Goal: Find specific page/section: Find specific page/section

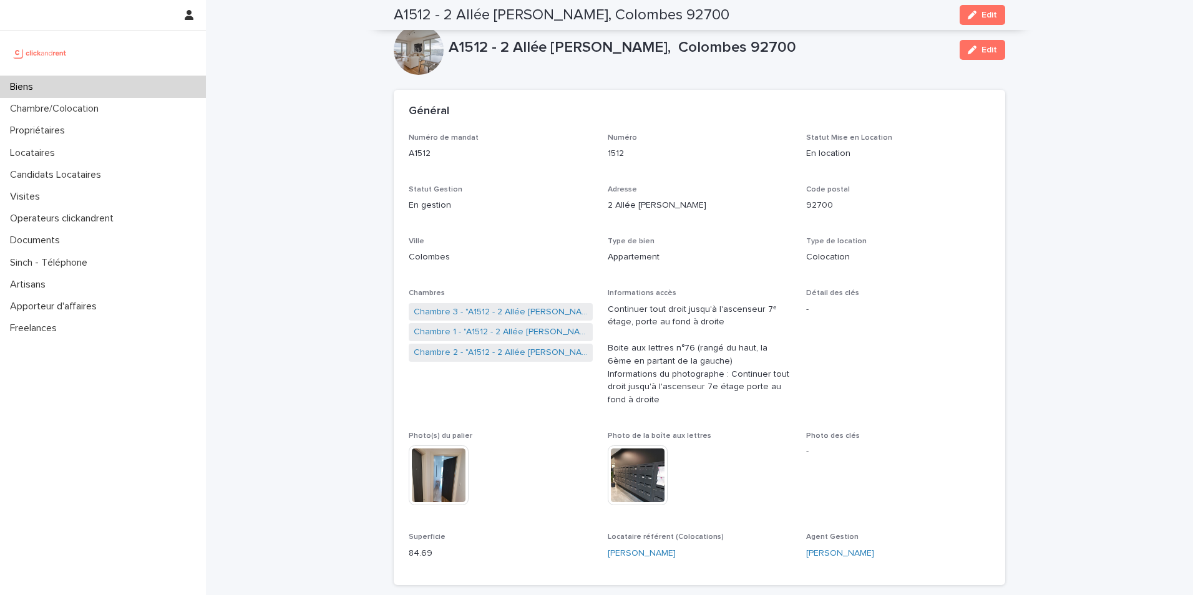
scroll to position [499, 0]
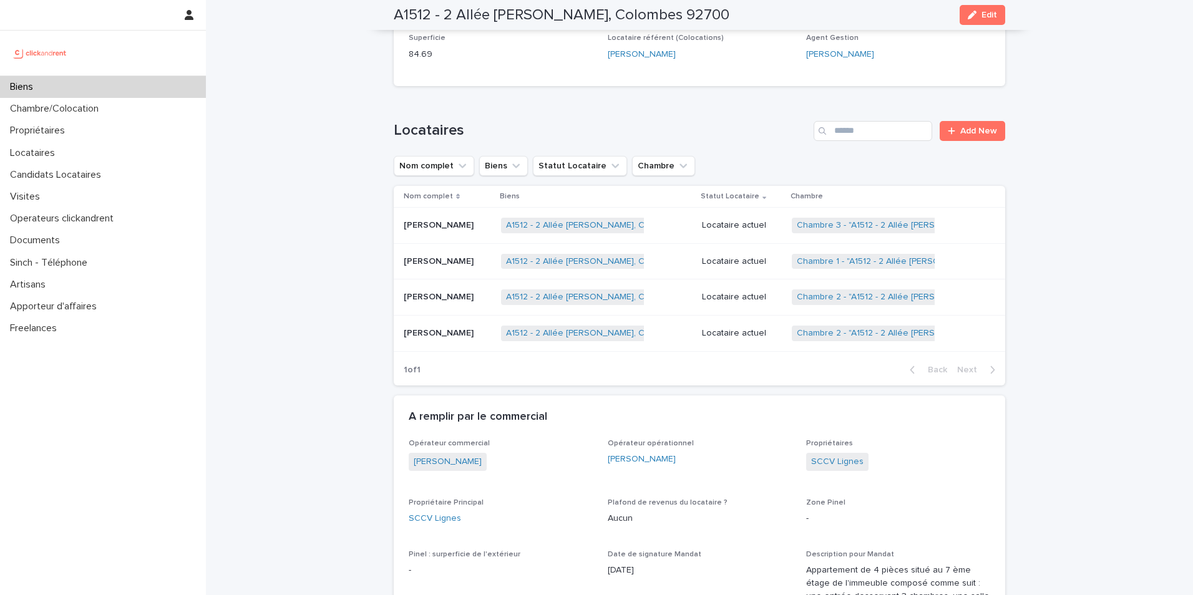
click at [182, 94] on div "Biens" at bounding box center [103, 87] width 206 height 22
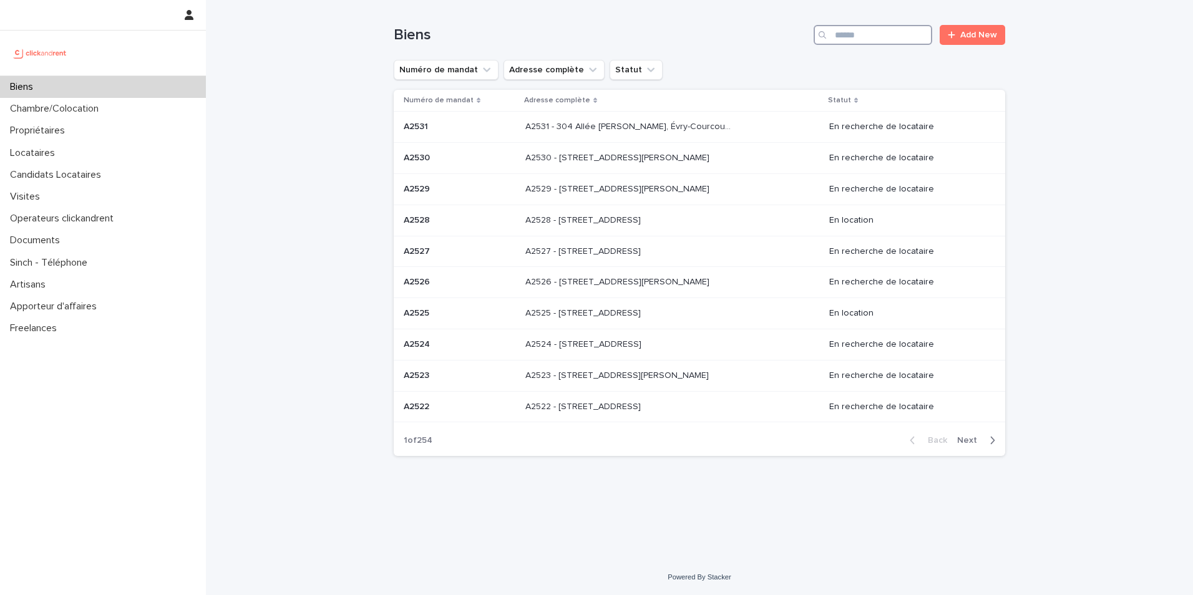
click at [880, 35] on input "Search" at bounding box center [873, 35] width 119 height 20
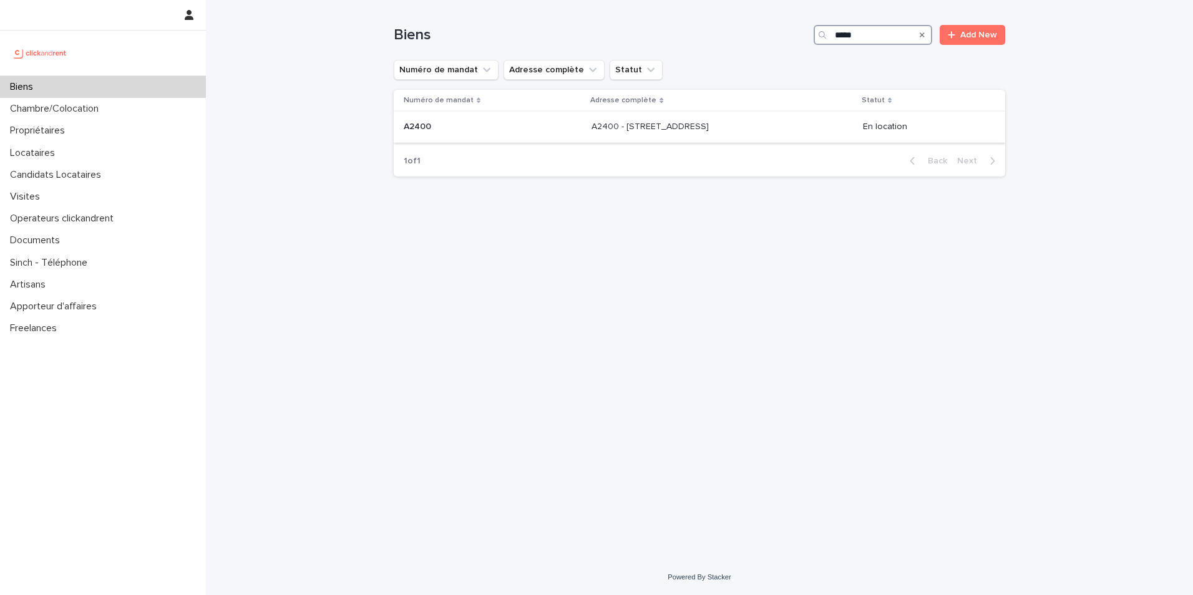
type input "*****"
click at [502, 125] on p at bounding box center [493, 127] width 178 height 11
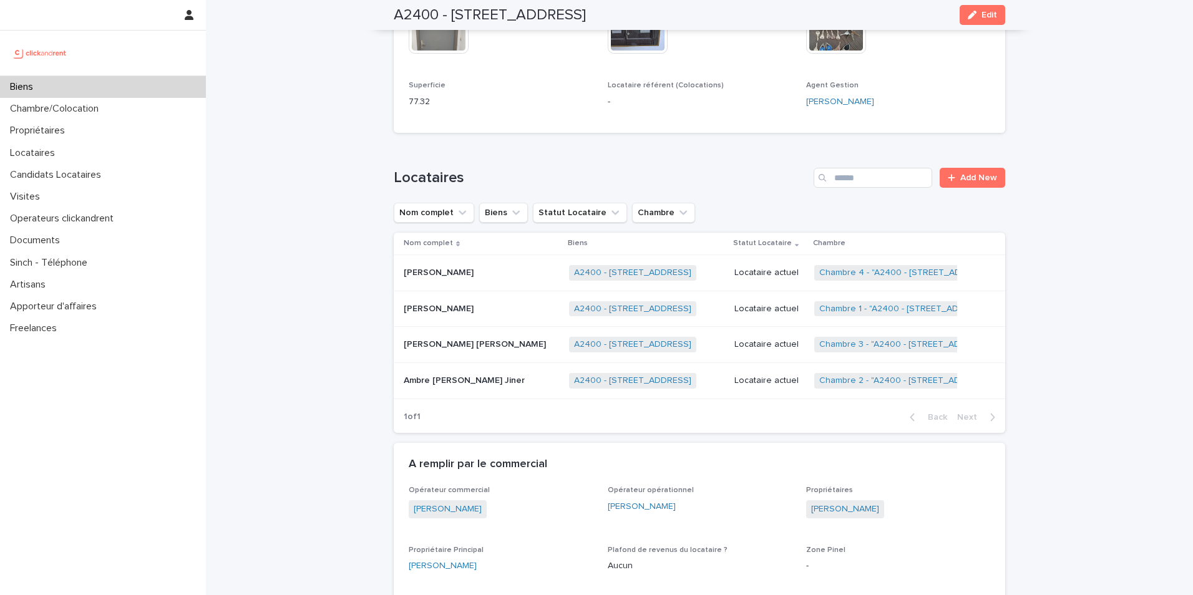
scroll to position [430, 0]
click at [97, 87] on div "Biens" at bounding box center [103, 87] width 206 height 22
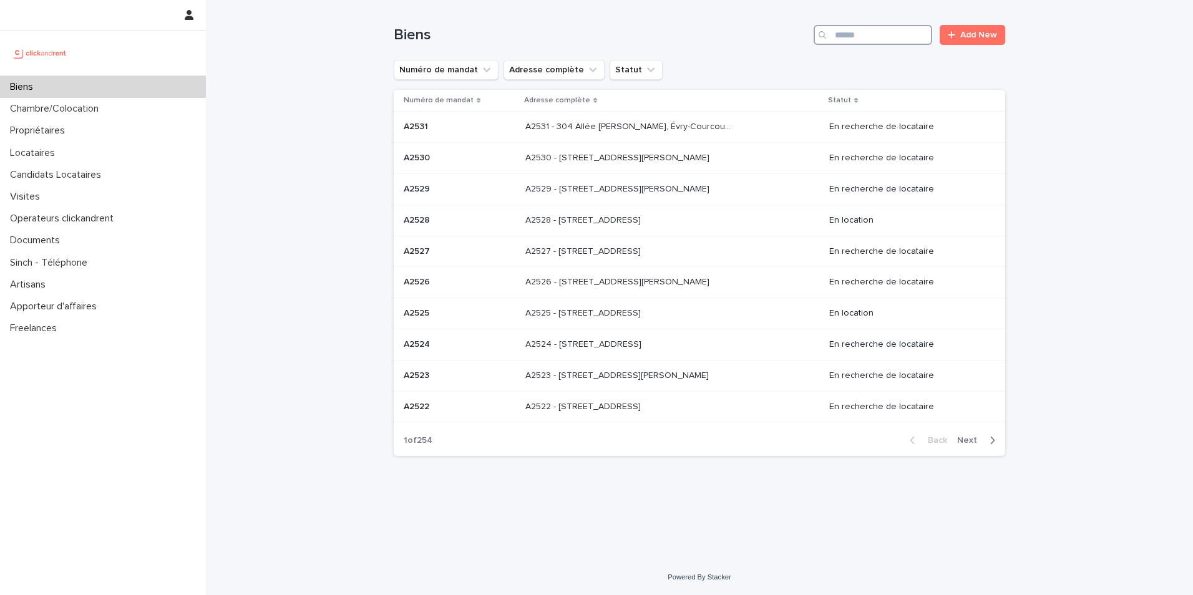
click at [876, 37] on input "Search" at bounding box center [873, 35] width 119 height 20
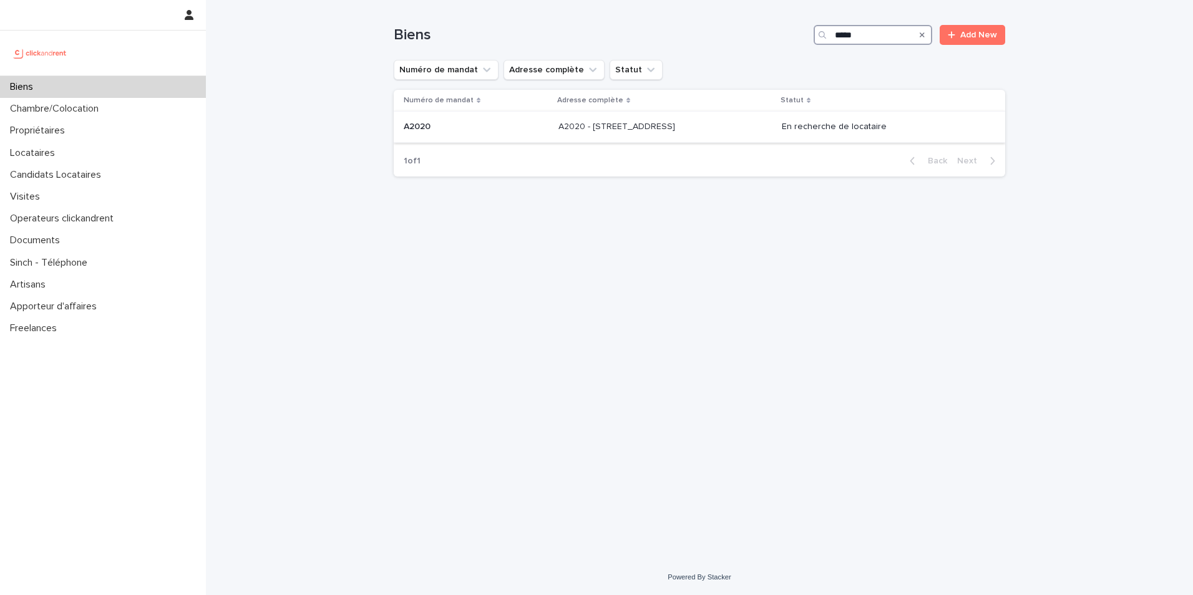
type input "*****"
click at [559, 123] on p "A2020 - [STREET_ADDRESS]" at bounding box center [618, 125] width 119 height 13
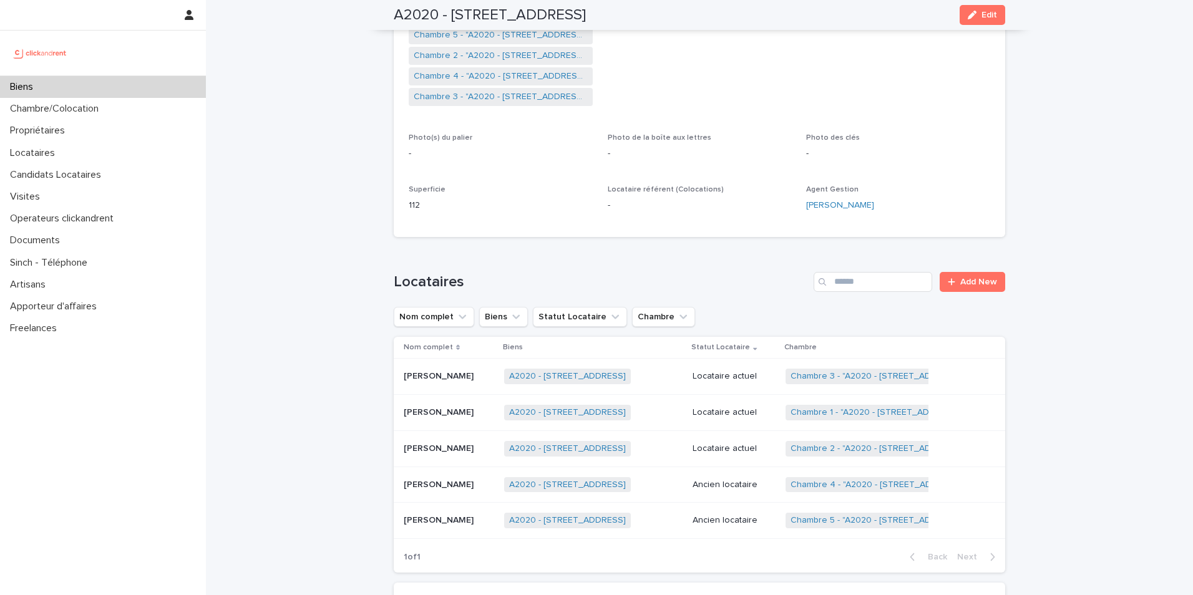
scroll to position [298, 0]
